Goal: Task Accomplishment & Management: Complete application form

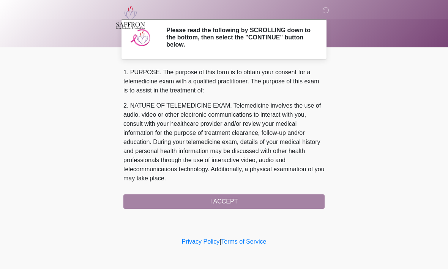
click at [271, 201] on div "1. PURPOSE. The purpose of this form is to obtain your consent for a telemedici…" at bounding box center [223, 138] width 201 height 141
click at [244, 198] on div "1. PURPOSE. The purpose of this form is to obtain your consent for a telemedici…" at bounding box center [223, 138] width 201 height 141
click at [232, 201] on div "1. PURPOSE. The purpose of this form is to obtain your consent for a telemedici…" at bounding box center [223, 138] width 201 height 141
click at [214, 197] on div "1. PURPOSE. The purpose of this form is to obtain your consent for a telemedici…" at bounding box center [223, 138] width 201 height 141
click at [214, 196] on div "1. PURPOSE. The purpose of this form is to obtain your consent for a telemedici…" at bounding box center [223, 138] width 201 height 141
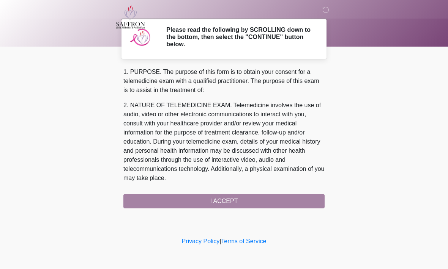
click at [224, 198] on div "1. PURPOSE. The purpose of this form is to obtain your consent for a telemedici…" at bounding box center [223, 138] width 201 height 141
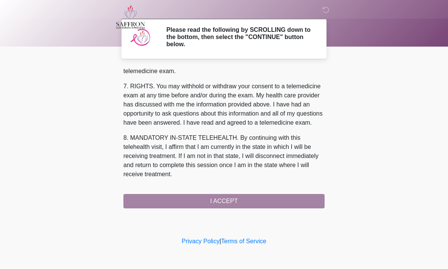
scroll to position [341, 0]
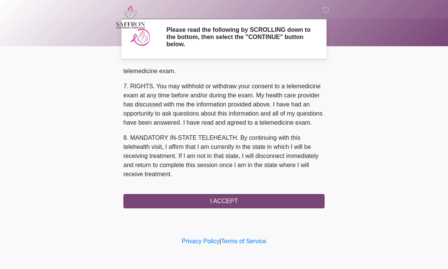
click at [275, 200] on button "I ACCEPT" at bounding box center [223, 202] width 201 height 14
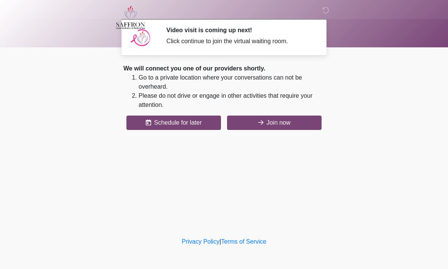
click at [297, 127] on button "Join now" at bounding box center [274, 123] width 94 height 14
